Goal: Task Accomplishment & Management: Use online tool/utility

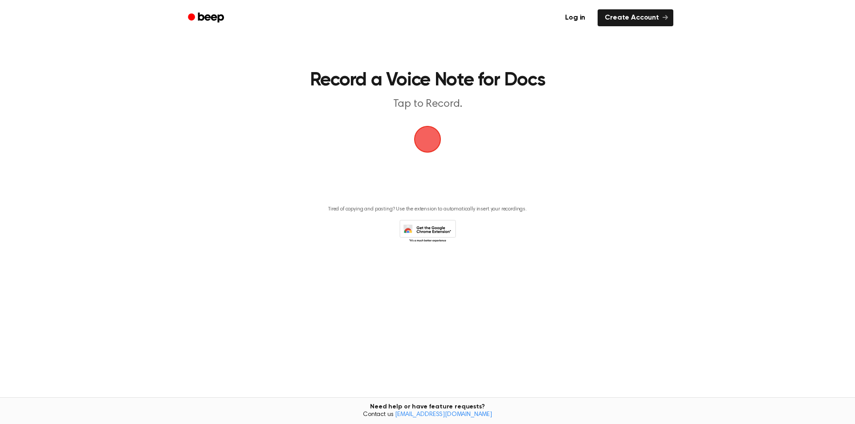
click at [431, 141] on span "button" at bounding box center [428, 139] width 32 height 32
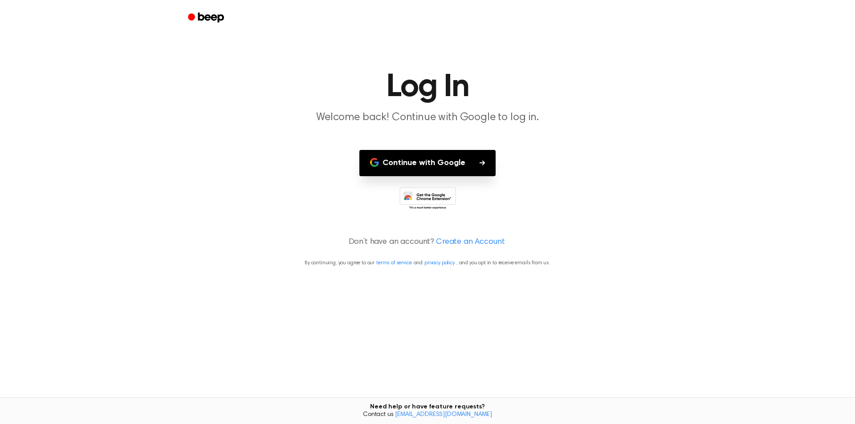
click at [439, 167] on button "Continue with Google" at bounding box center [427, 163] width 136 height 26
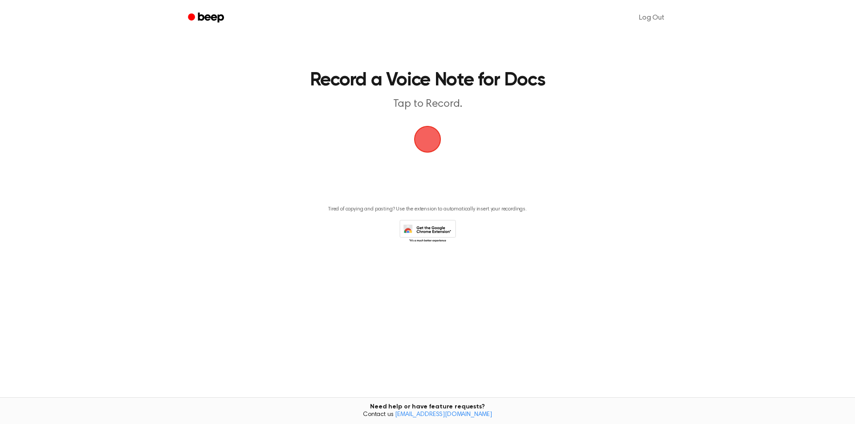
click at [425, 148] on span "button" at bounding box center [428, 139] width 48 height 48
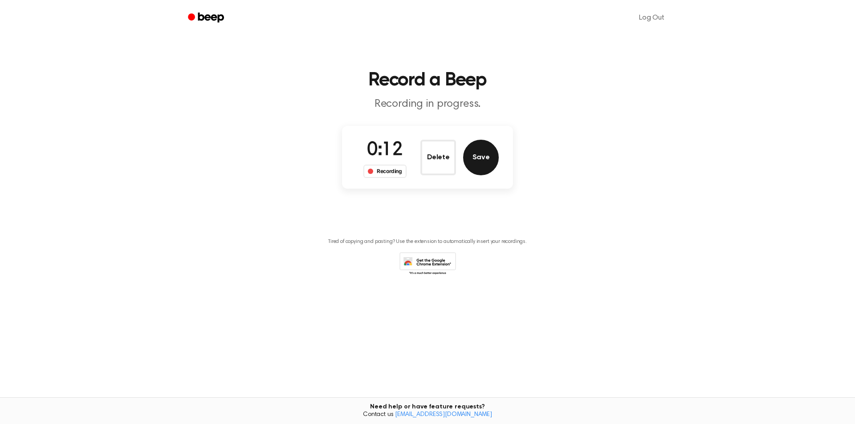
click at [476, 174] on button "Save" at bounding box center [481, 158] width 36 height 36
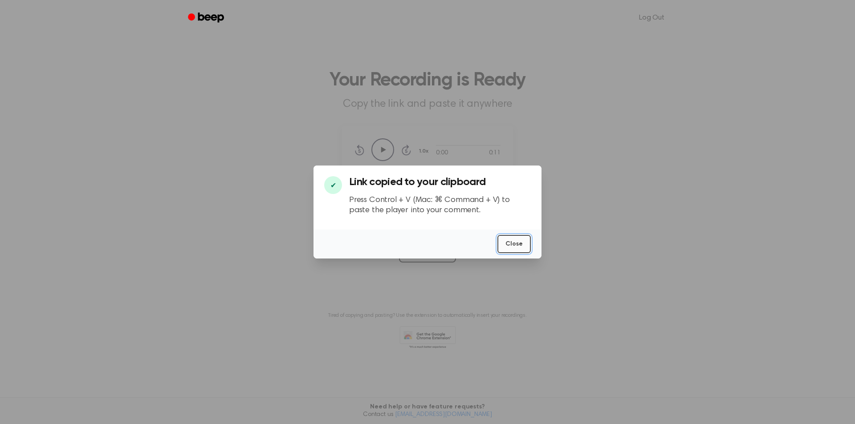
click at [507, 244] on button "Close" at bounding box center [513, 244] width 33 height 18
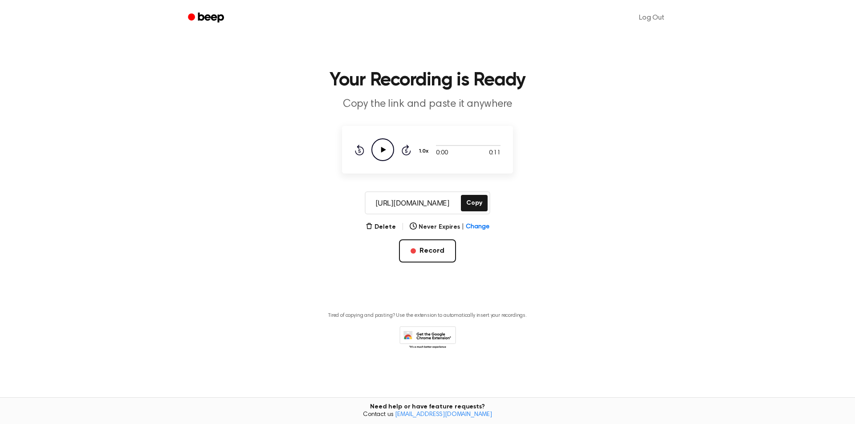
click at [386, 150] on icon at bounding box center [383, 150] width 5 height 6
click at [383, 223] on main "Your Recording is Ready Copy the link and paste it anywhere 0:11 0:11 Your brow…" at bounding box center [427, 191] width 855 height 382
click at [383, 225] on button "Delete" at bounding box center [381, 227] width 30 height 9
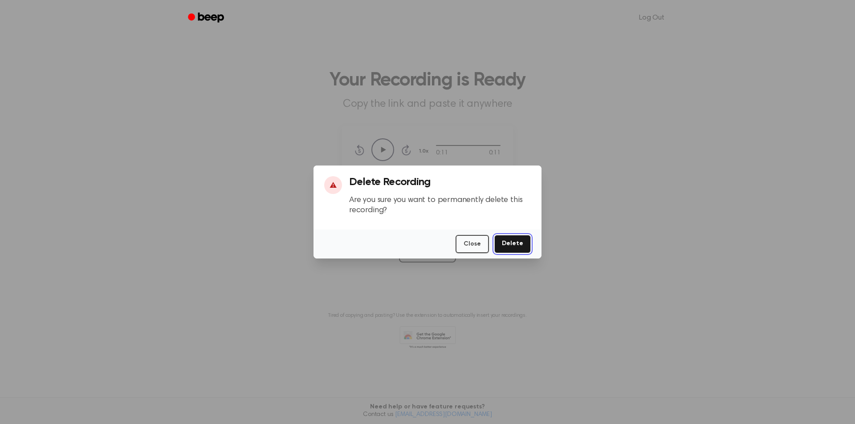
click at [509, 247] on button "Delete" at bounding box center [512, 244] width 37 height 18
